Goal: Task Accomplishment & Management: Manage account settings

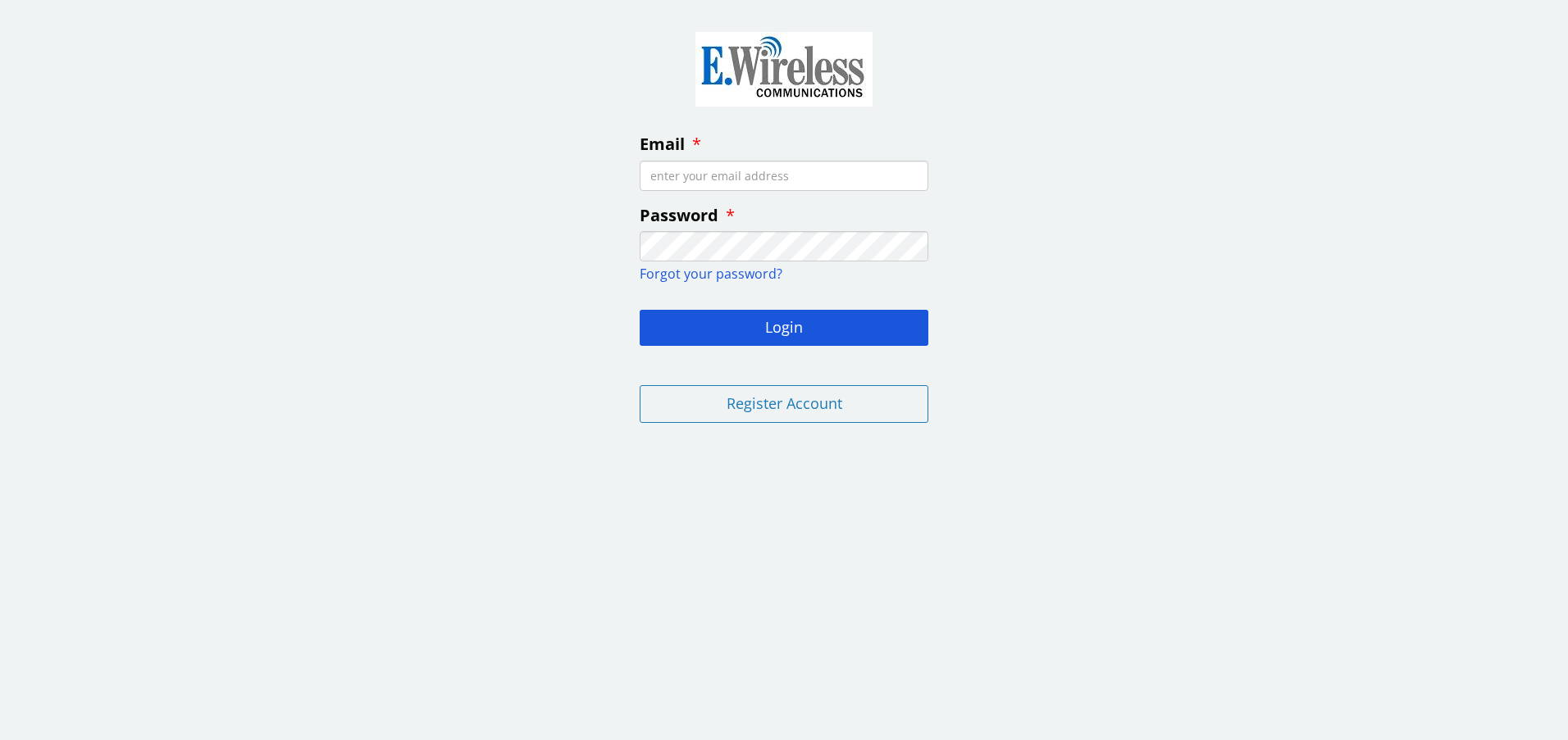
click at [685, 182] on input "Email" at bounding box center [784, 176] width 289 height 30
type input "[EMAIL_ADDRESS][DOMAIN_NAME]"
click at [640, 310] on button "Login" at bounding box center [784, 327] width 289 height 36
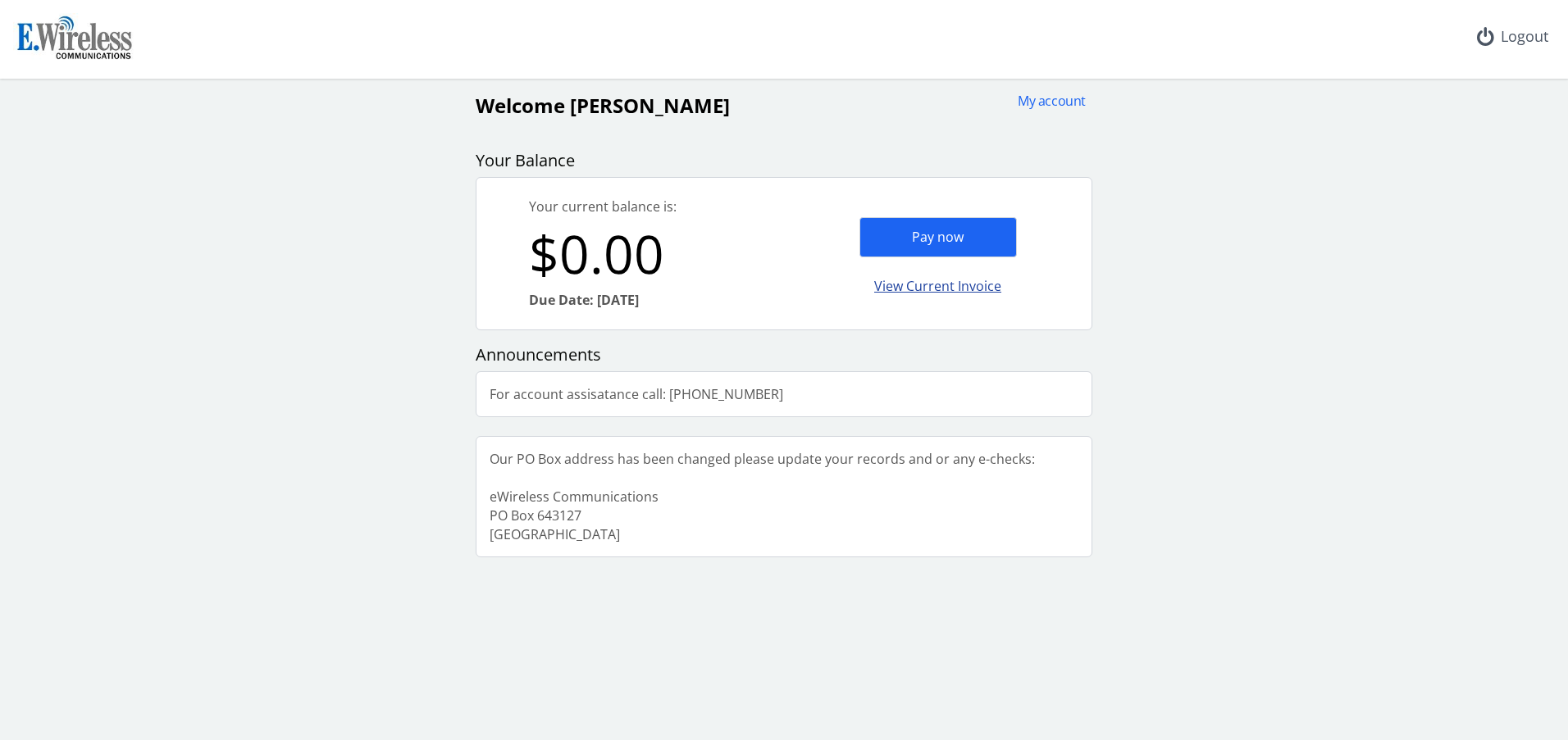
click at [960, 292] on div "View Current Invoice" at bounding box center [938, 287] width 158 height 39
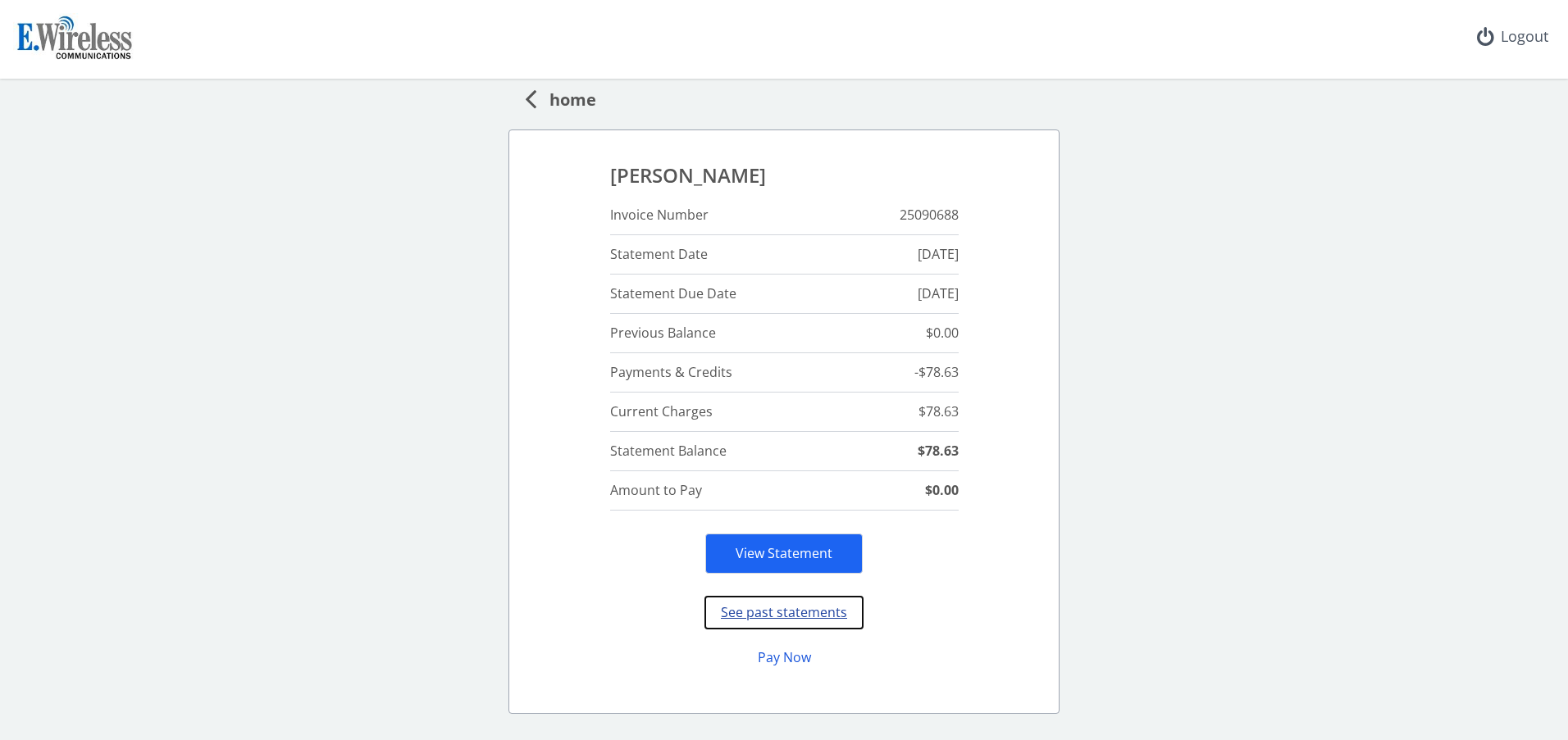
click at [749, 616] on button "See past statements" at bounding box center [784, 613] width 158 height 32
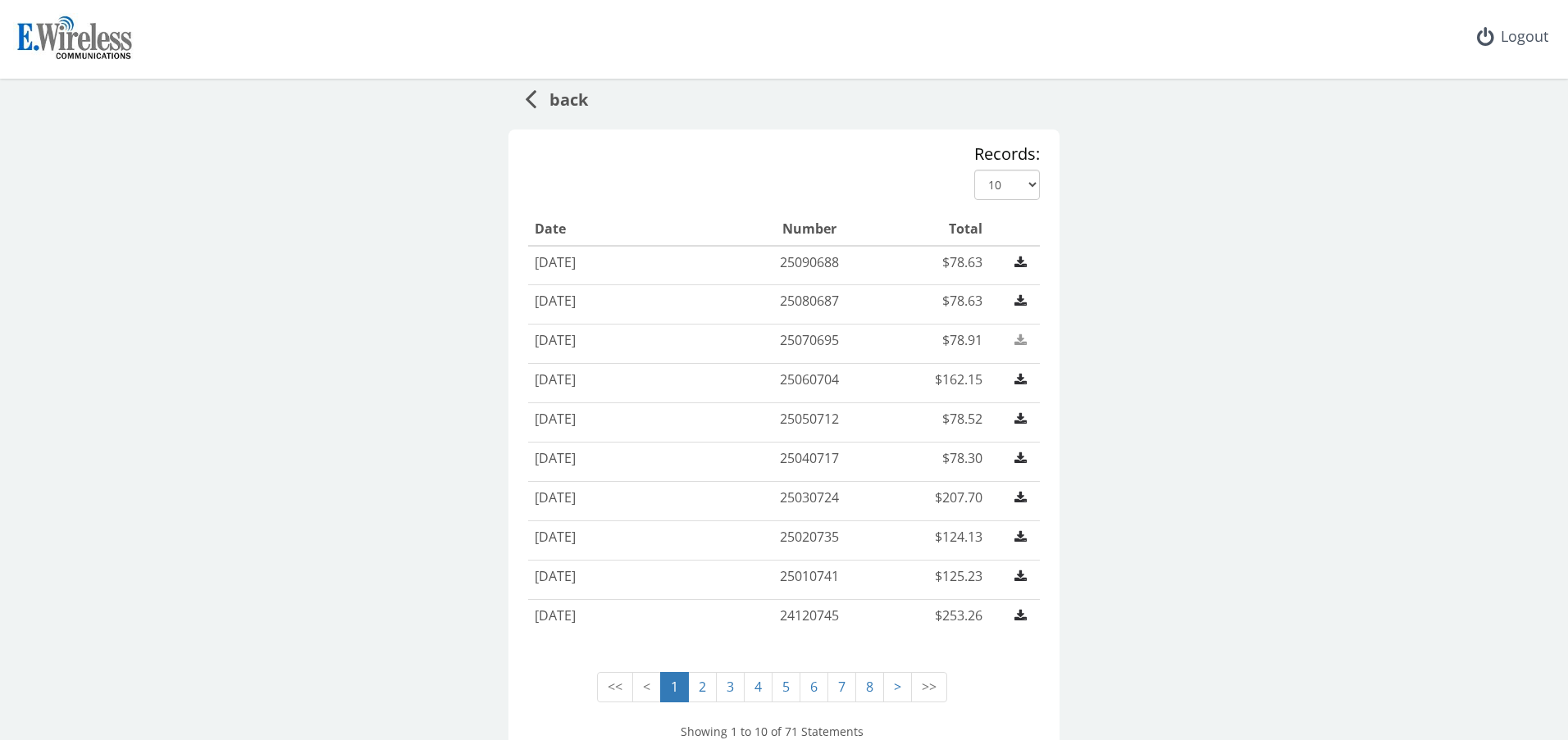
click at [1014, 344] on icon at bounding box center [1020, 340] width 13 height 14
click at [568, 384] on span "[DATE]" at bounding box center [555, 379] width 41 height 18
click at [1021, 295] on link at bounding box center [1020, 300] width 25 height 18
click at [1018, 265] on icon at bounding box center [1020, 262] width 13 height 14
click at [1525, 41] on div "Logout" at bounding box center [1512, 36] width 98 height 73
